Goal: Information Seeking & Learning: Learn about a topic

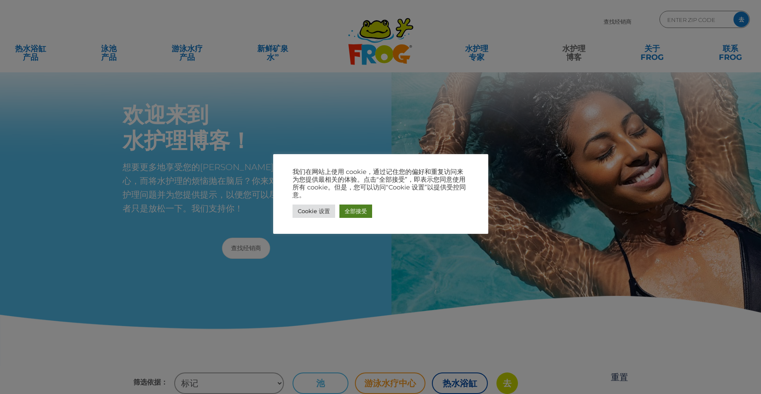
click at [361, 204] on link "全部接受" at bounding box center [355, 210] width 33 height 13
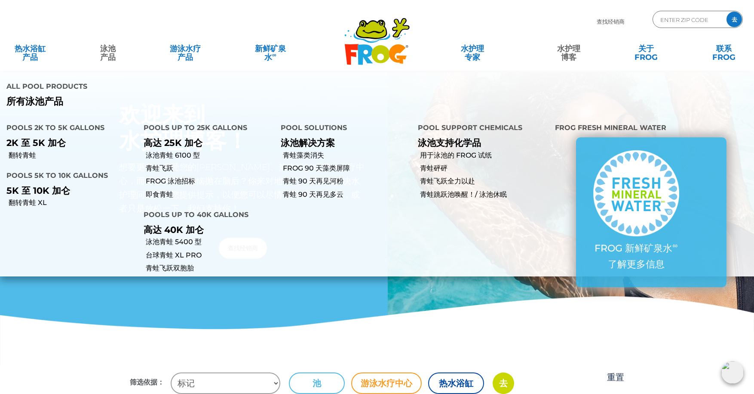
click at [107, 50] on font "泳池 产品" at bounding box center [107, 53] width 15 height 18
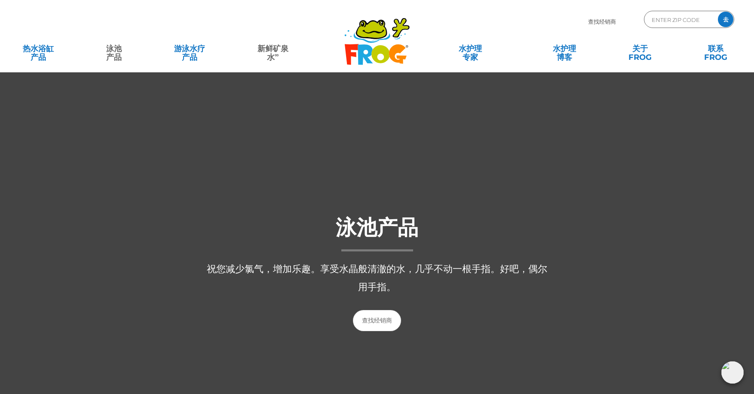
click at [263, 55] on link "新鲜矿泉 水 ∞" at bounding box center [273, 48] width 74 height 17
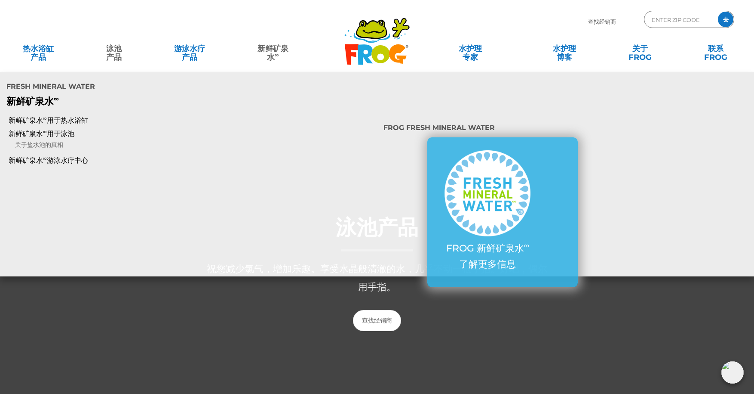
click at [273, 47] on font "新鲜矿泉 水" at bounding box center [273, 53] width 31 height 18
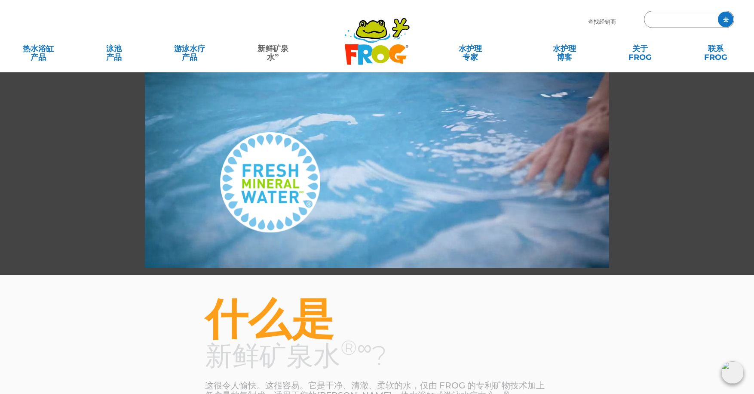
click at [673, 21] on input "邮政编码表格" at bounding box center [680, 19] width 58 height 12
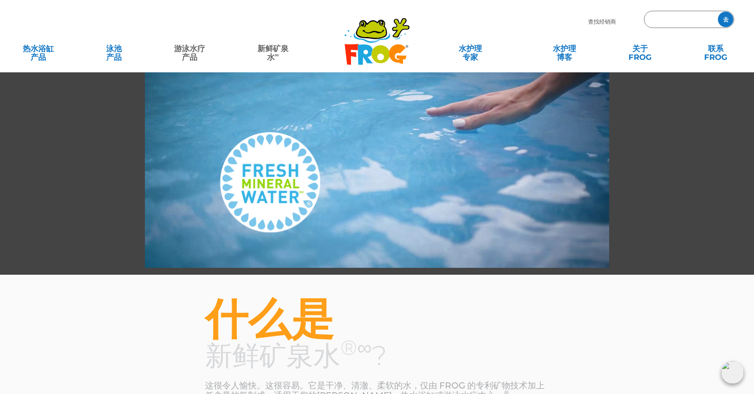
type input "ENTER ZIP CODE"
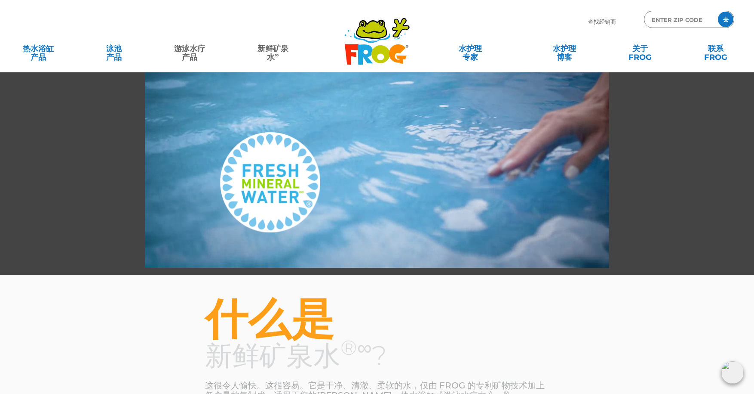
click at [195, 44] on font "游泳水疗 产品" at bounding box center [189, 53] width 31 height 18
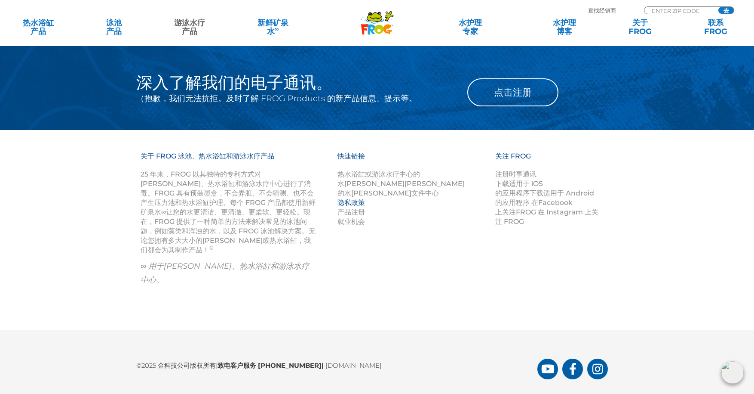
scroll to position [1485, 0]
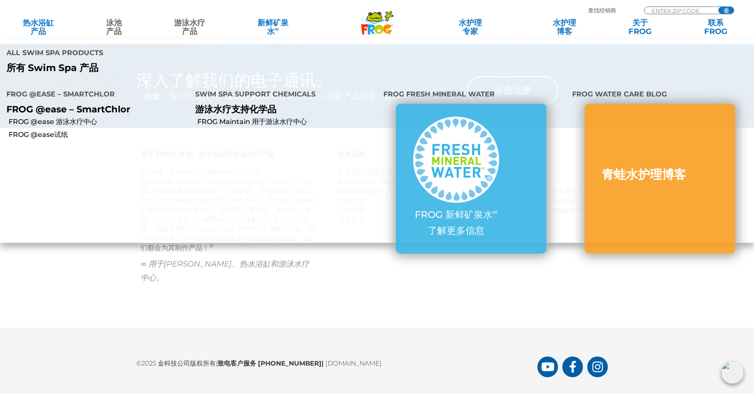
click at [122, 28] on link "泳池 产品" at bounding box center [113, 26] width 59 height 17
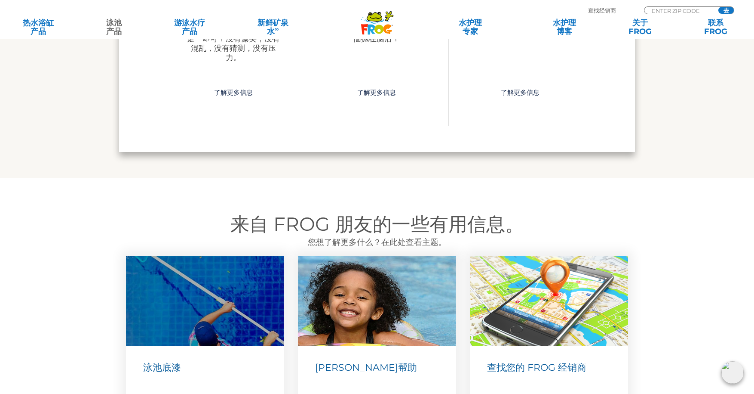
scroll to position [2580, 0]
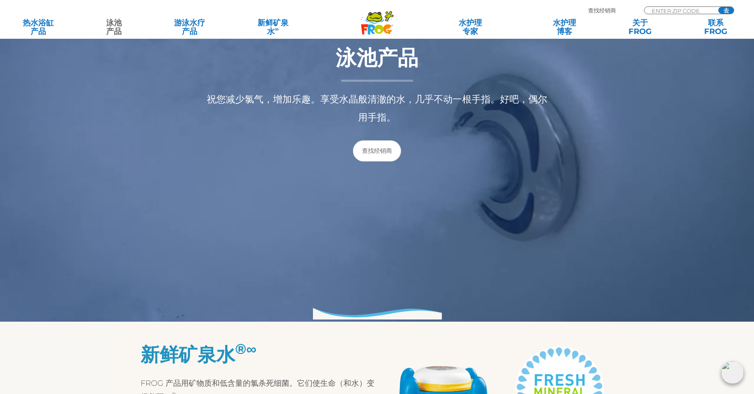
scroll to position [0, 0]
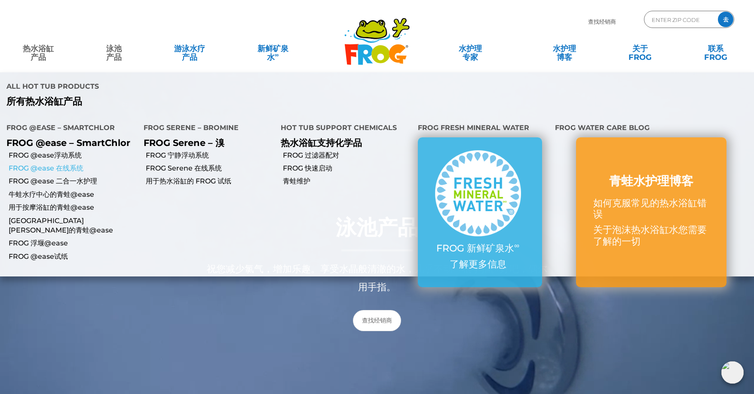
click at [52, 163] on link "FROG @ease 在线系统" at bounding box center [73, 167] width 129 height 9
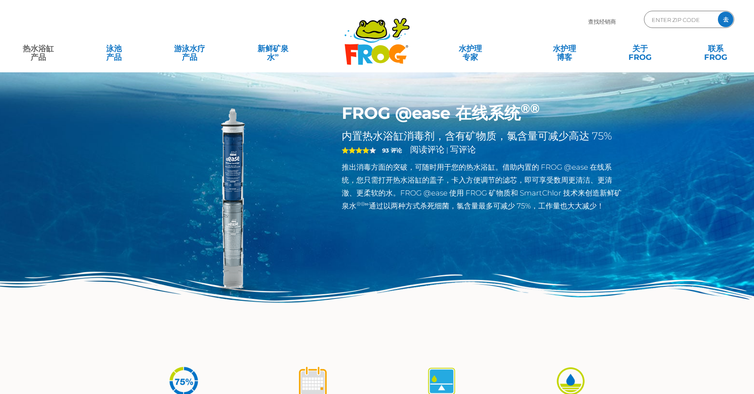
click at [418, 167] on font "推出消毒方面的突破，可随时用于您的热水浴缸。借助内置的 FROG @ease 在线系统，您只需打开热水浴缸的盖子，卡入方便调节的滤芯，即可享受数周更清洁、更清…" at bounding box center [482, 186] width 280 height 47
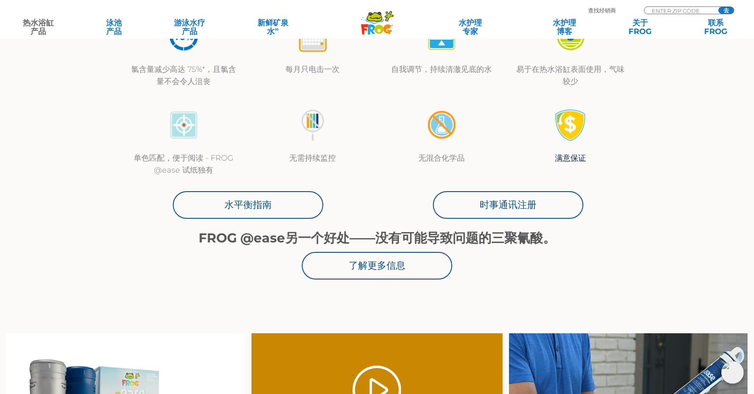
scroll to position [344, 0]
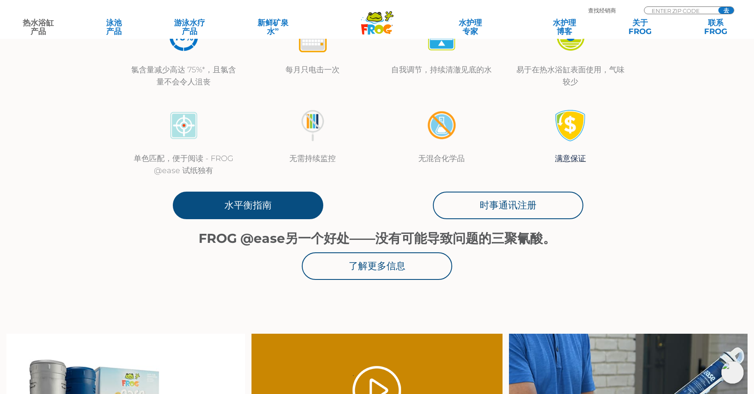
click at [292, 210] on link "水平衡指南" at bounding box center [248, 205] width 151 height 28
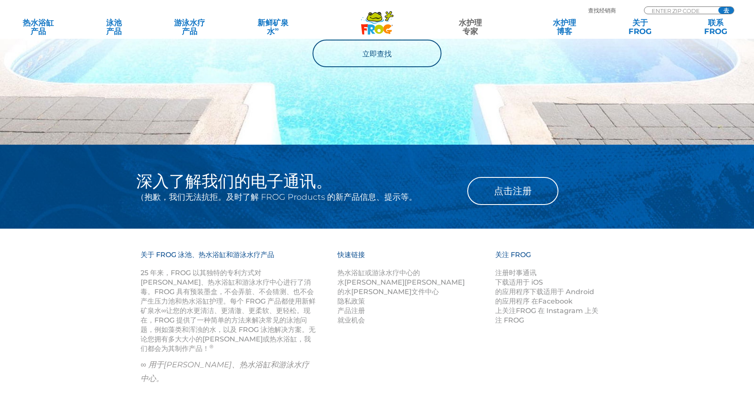
scroll to position [1032, 0]
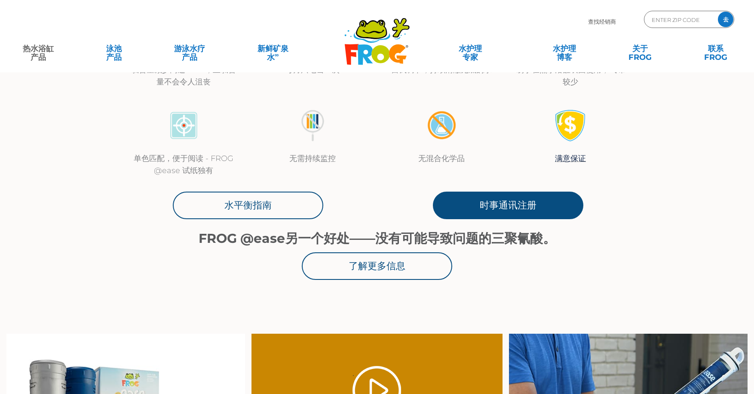
click at [503, 211] on link "时事通讯注册" at bounding box center [508, 205] width 151 height 28
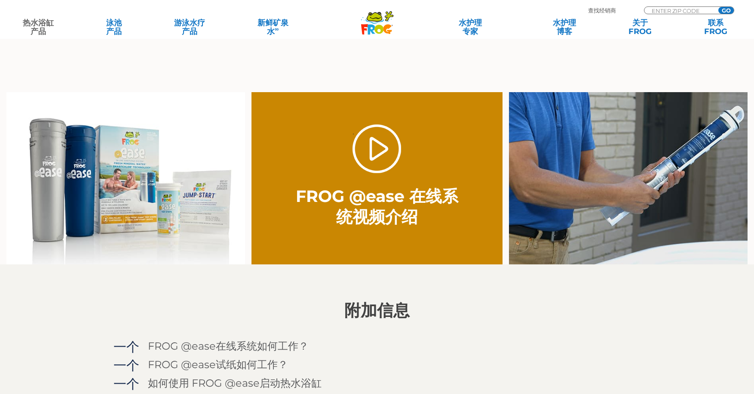
scroll to position [602, 0]
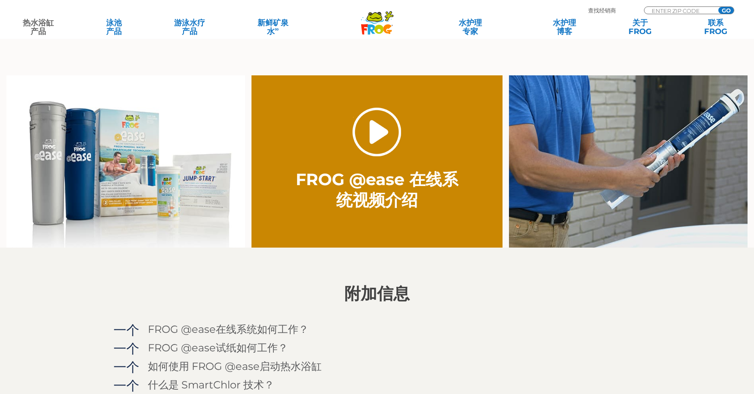
click at [375, 148] on link "." at bounding box center [377, 132] width 49 height 49
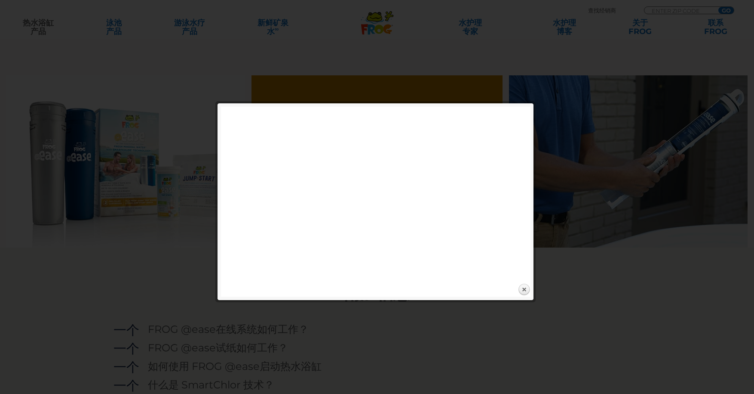
click at [358, 290] on div "扩大 下一个 以前 玩 以前 1/1 下一个 关闭" at bounding box center [376, 202] width 310 height 190
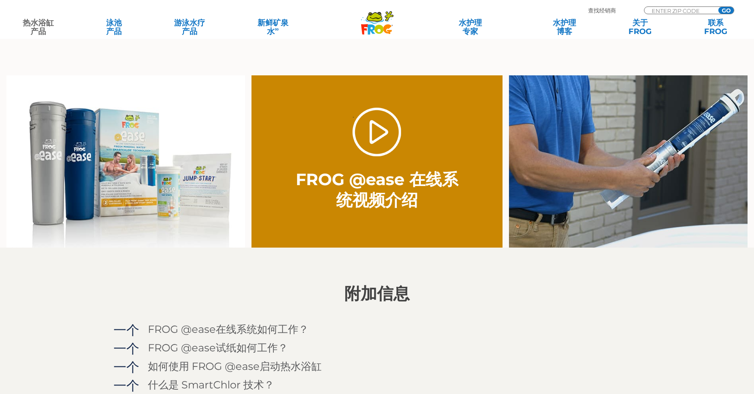
scroll to position [645, 0]
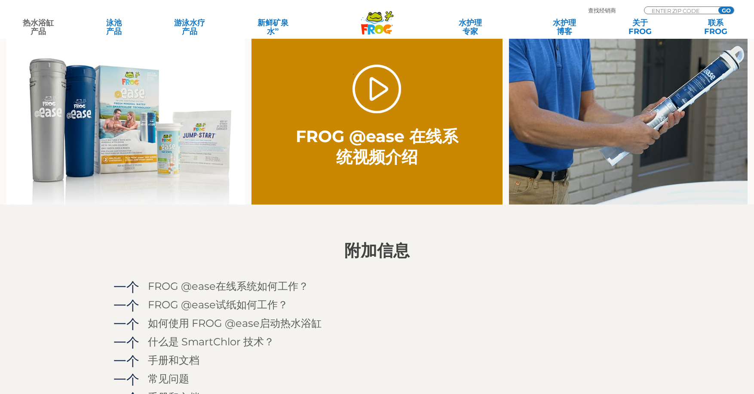
click at [587, 107] on img at bounding box center [628, 118] width 239 height 172
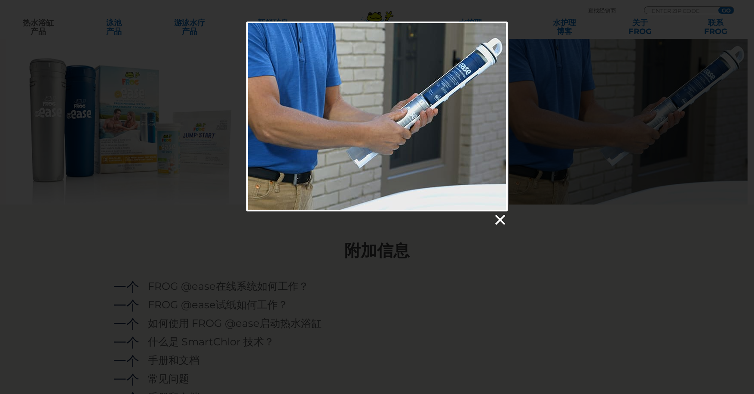
click at [503, 220] on link at bounding box center [499, 219] width 13 height 13
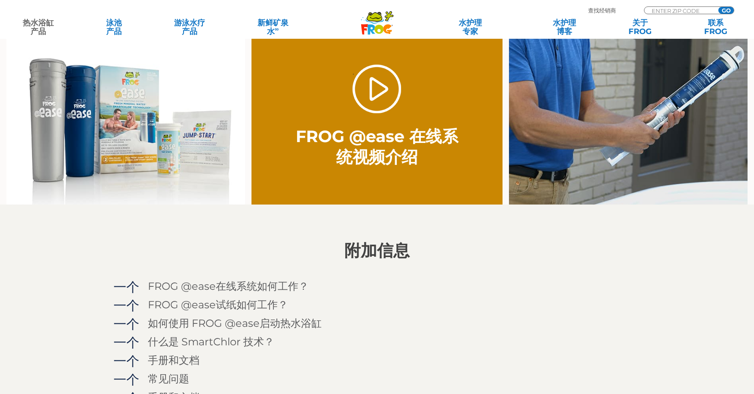
click at [189, 137] on img at bounding box center [125, 118] width 239 height 172
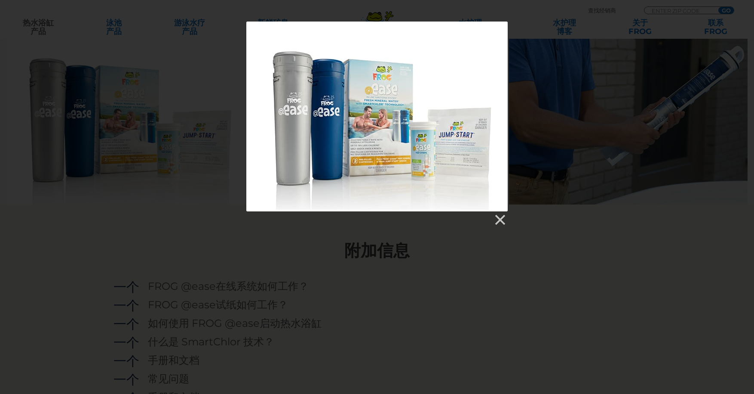
click at [506, 219] on div at bounding box center [376, 218] width 261 height 15
click at [488, 221] on div at bounding box center [376, 218] width 261 height 15
click at [496, 219] on link at bounding box center [499, 219] width 13 height 13
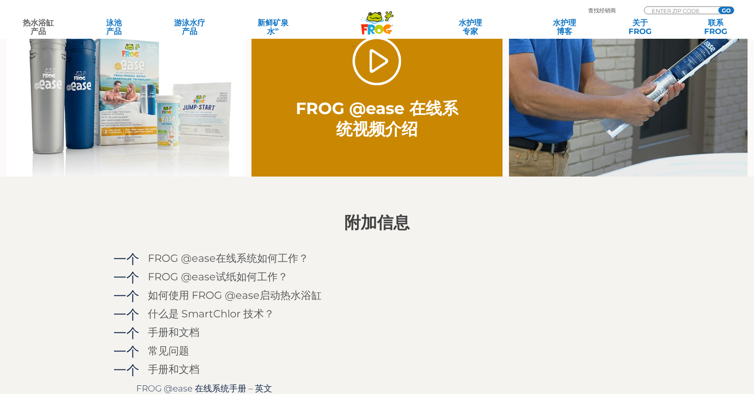
scroll to position [688, 0]
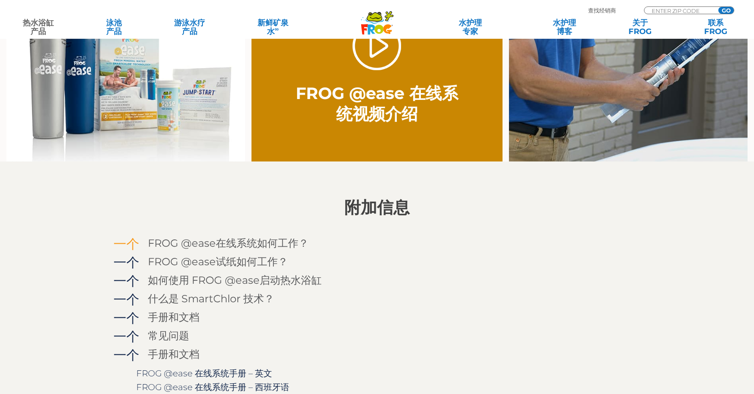
click at [254, 241] on h4 "FROG @ease在线系统如何工作？" at bounding box center [228, 243] width 161 height 12
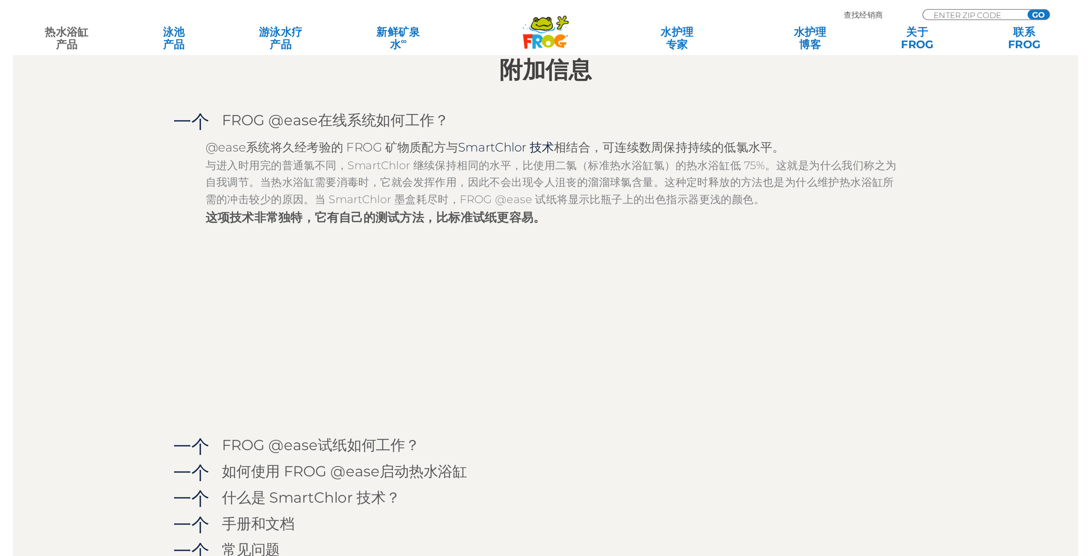
scroll to position [941, 0]
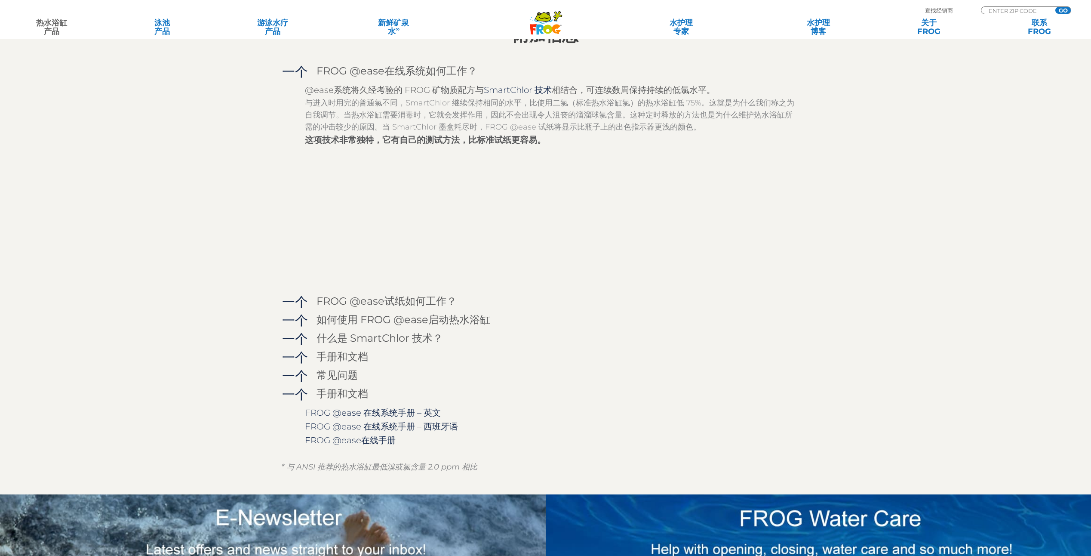
drag, startPoint x: 861, startPoint y: 184, endPoint x: 810, endPoint y: 132, distance: 72.7
click at [754, 184] on section "附加信息 一个 FROG @ease在线系统如何工作？ @ease系统将久经考验的 FROG 矿物质配方与 SmartChlor 技术 相结合，可连续数周保持…" at bounding box center [545, 241] width 1091 height 505
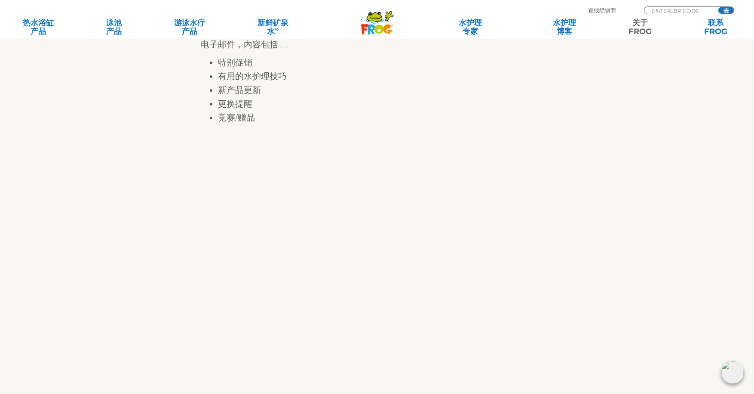
scroll to position [473, 0]
